Goal: Find specific page/section

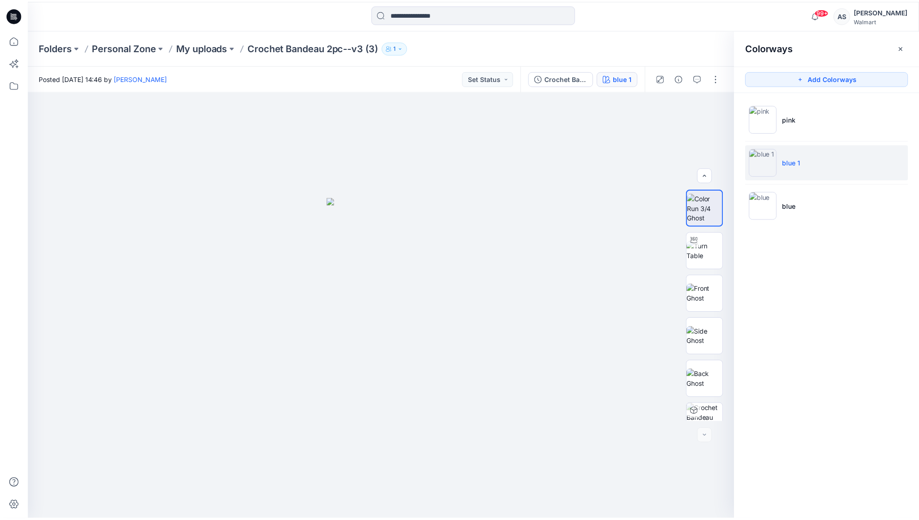
scroll to position [62, 0]
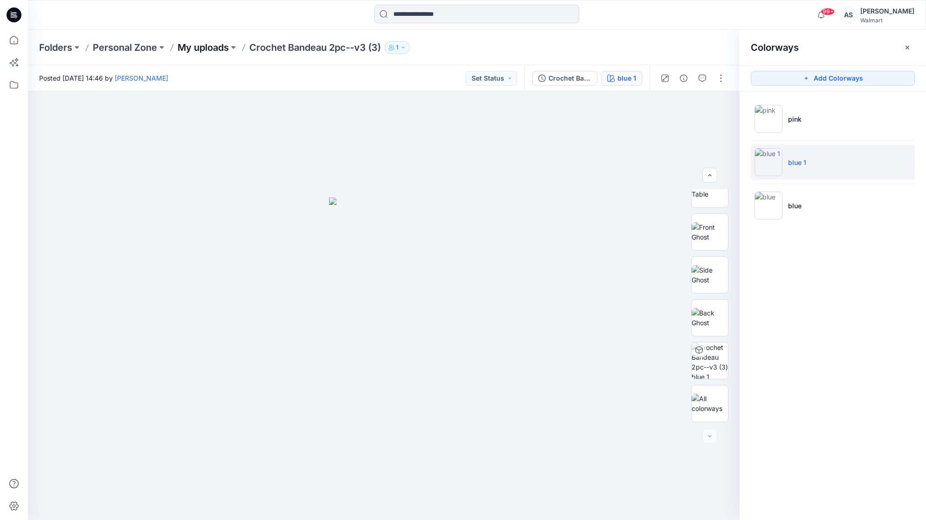
click at [203, 50] on p "My uploads" at bounding box center [203, 47] width 51 height 13
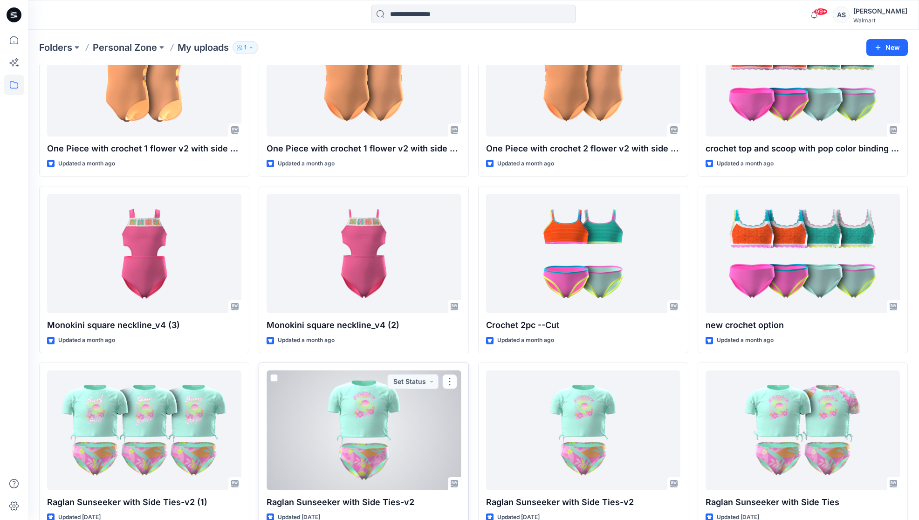
scroll to position [1204, 0]
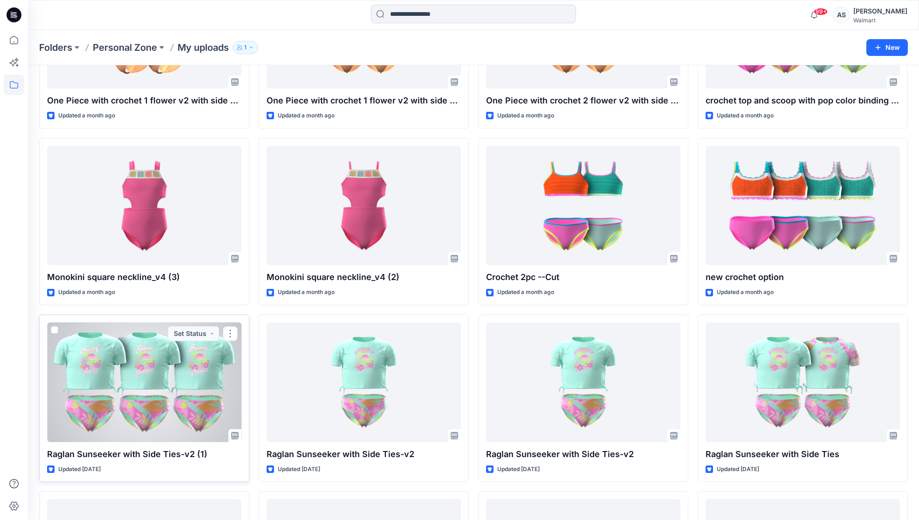
click at [170, 410] on div at bounding box center [144, 383] width 194 height 120
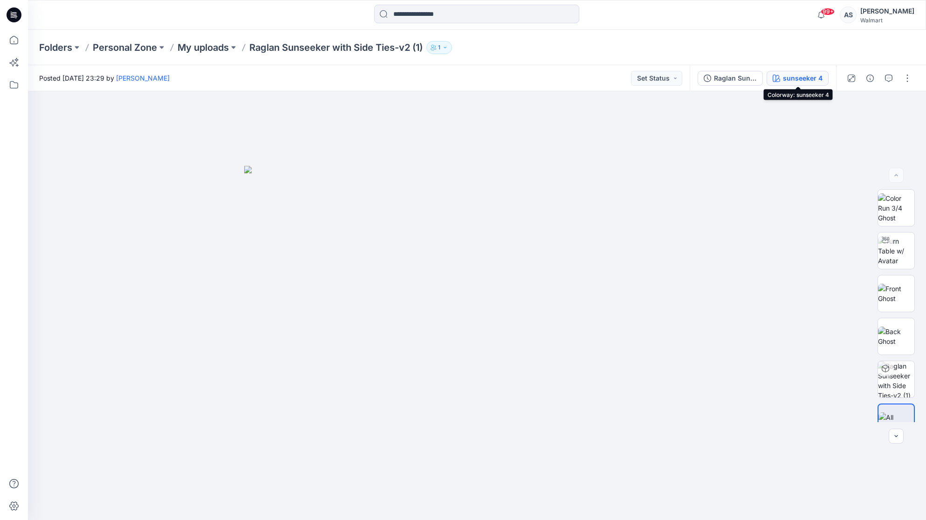
click at [803, 80] on div "sunseeker 4" at bounding box center [803, 78] width 40 height 10
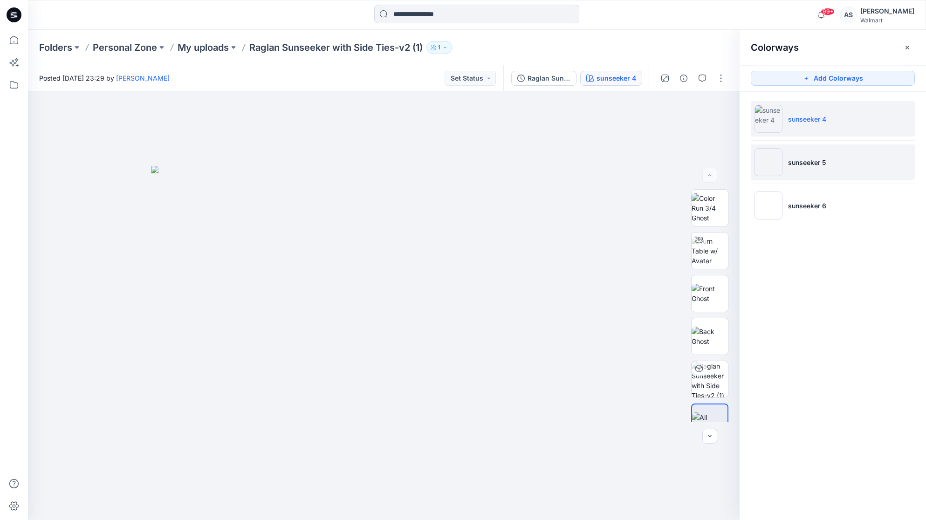
click at [776, 160] on img at bounding box center [769, 162] width 28 height 28
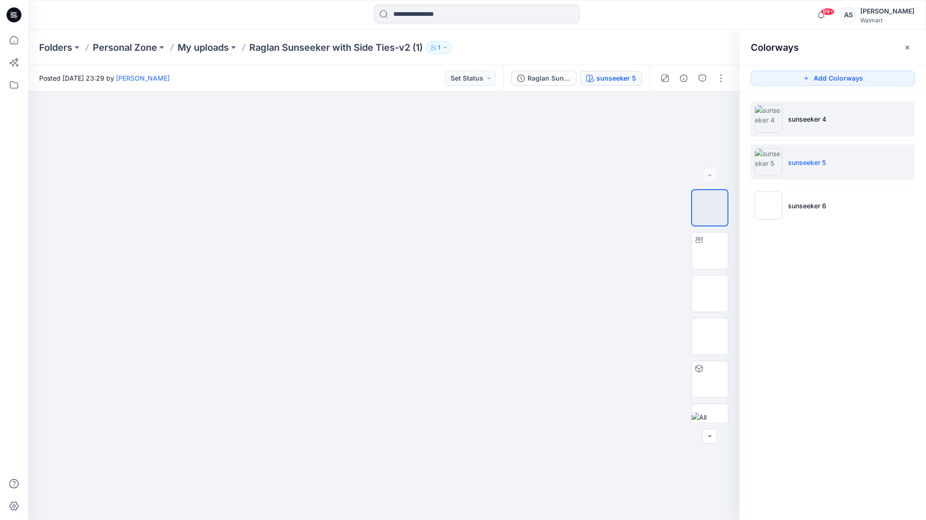
click at [771, 105] on img at bounding box center [769, 119] width 28 height 28
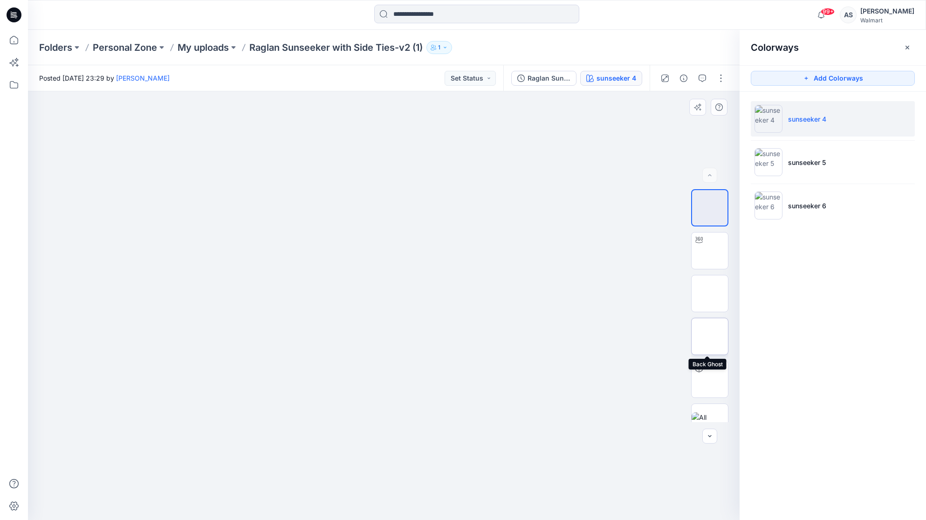
click at [710, 337] on img at bounding box center [710, 337] width 0 height 0
click at [716, 82] on button "button" at bounding box center [721, 78] width 15 height 15
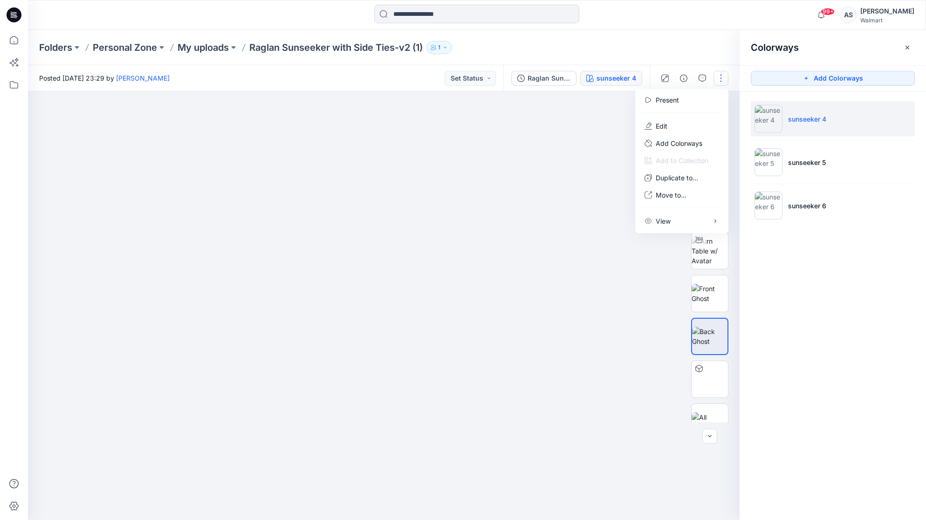
click at [528, 245] on div at bounding box center [384, 305] width 712 height 429
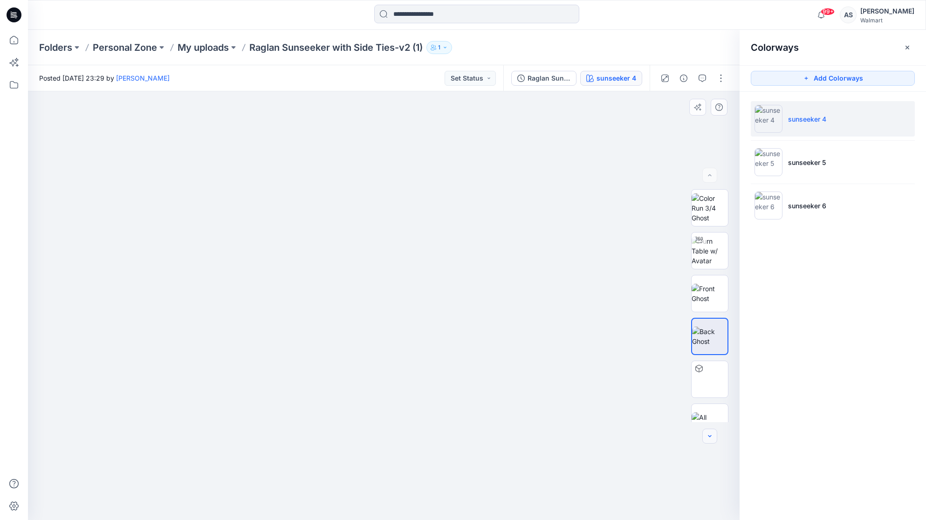
click at [706, 435] on button "button" at bounding box center [709, 436] width 15 height 15
click at [709, 437] on div at bounding box center [709, 436] width 15 height 15
click at [703, 404] on img at bounding box center [710, 404] width 36 height 20
click at [714, 317] on img at bounding box center [710, 318] width 36 height 20
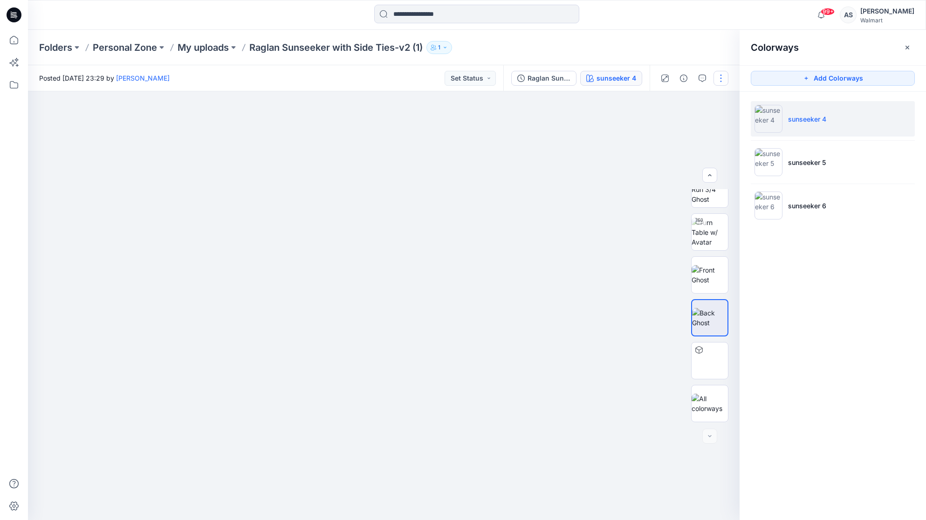
click at [723, 77] on button "button" at bounding box center [721, 78] width 15 height 15
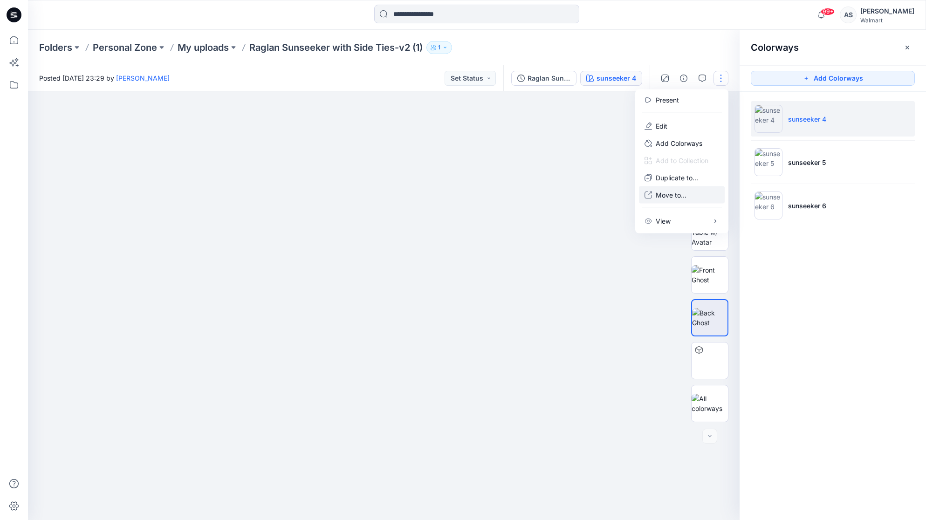
click at [687, 192] on button "Move to..." at bounding box center [682, 194] width 86 height 17
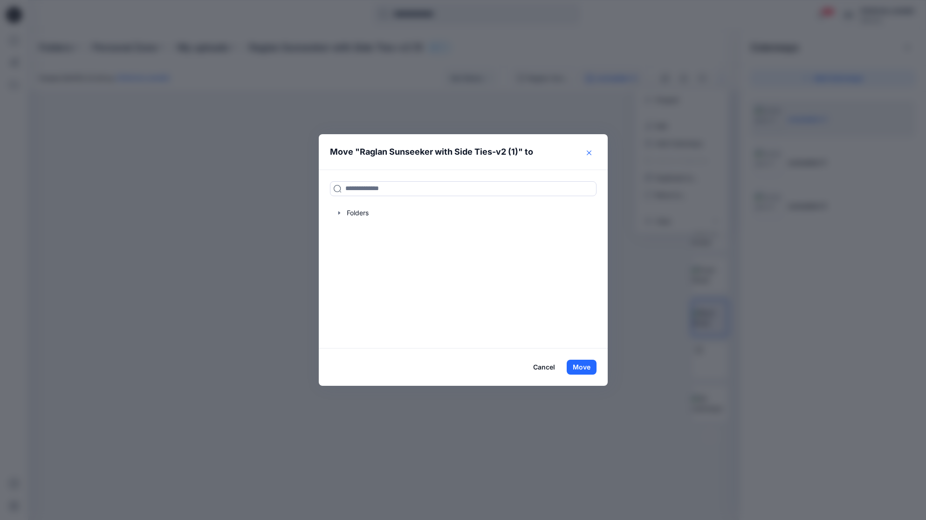
click at [591, 151] on icon "Close" at bounding box center [589, 153] width 5 height 5
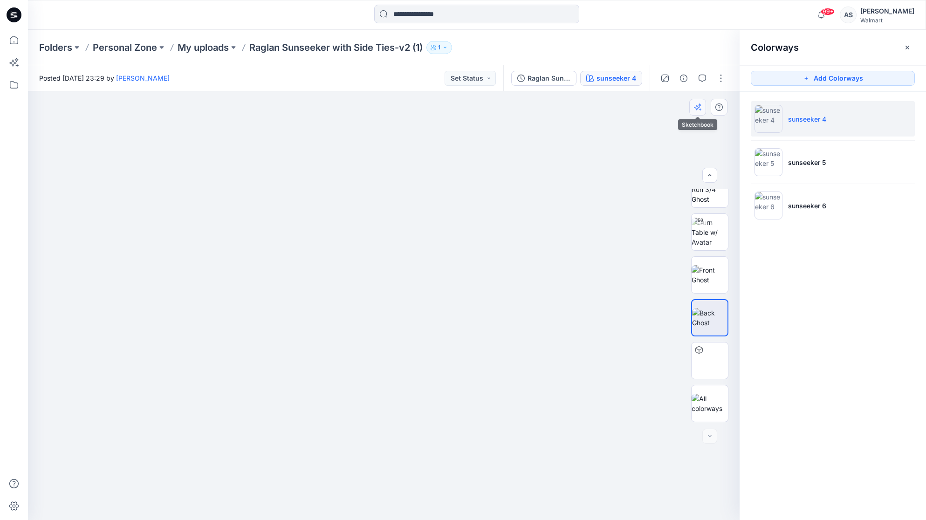
click at [702, 109] on button "button" at bounding box center [697, 107] width 17 height 17
